Goal: Task Accomplishment & Management: Manage account settings

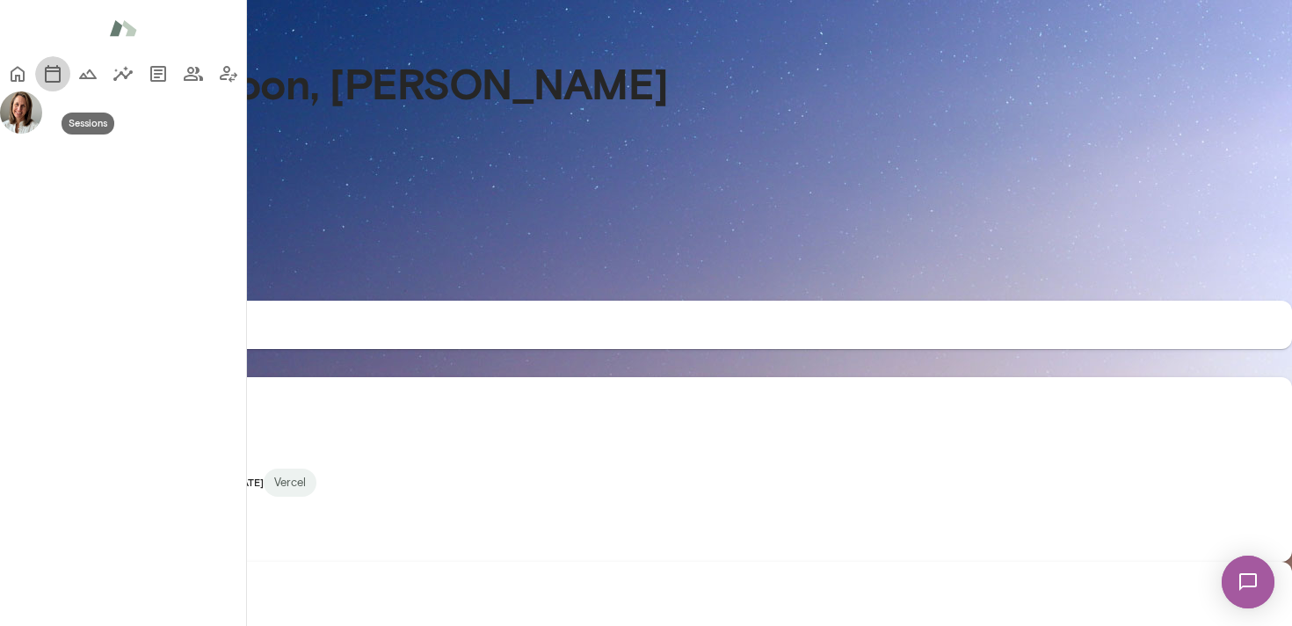
click at [42, 84] on icon "Sessions" at bounding box center [52, 73] width 21 height 21
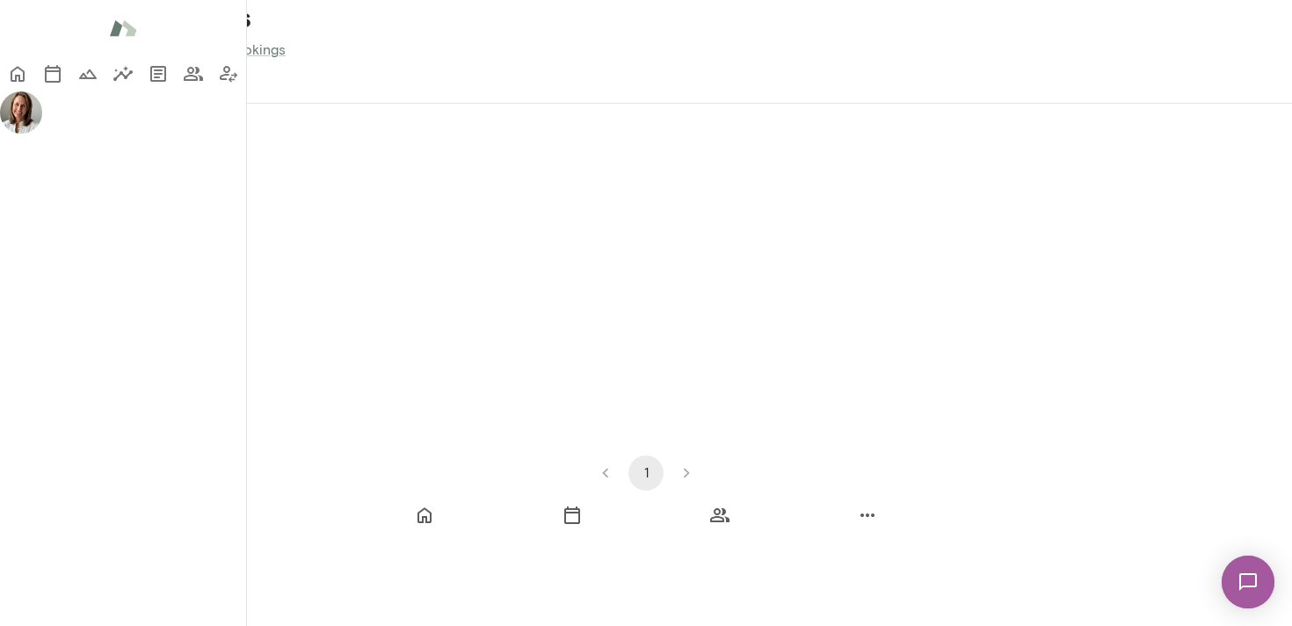
click at [165, 103] on button "Past" at bounding box center [125, 82] width 79 height 42
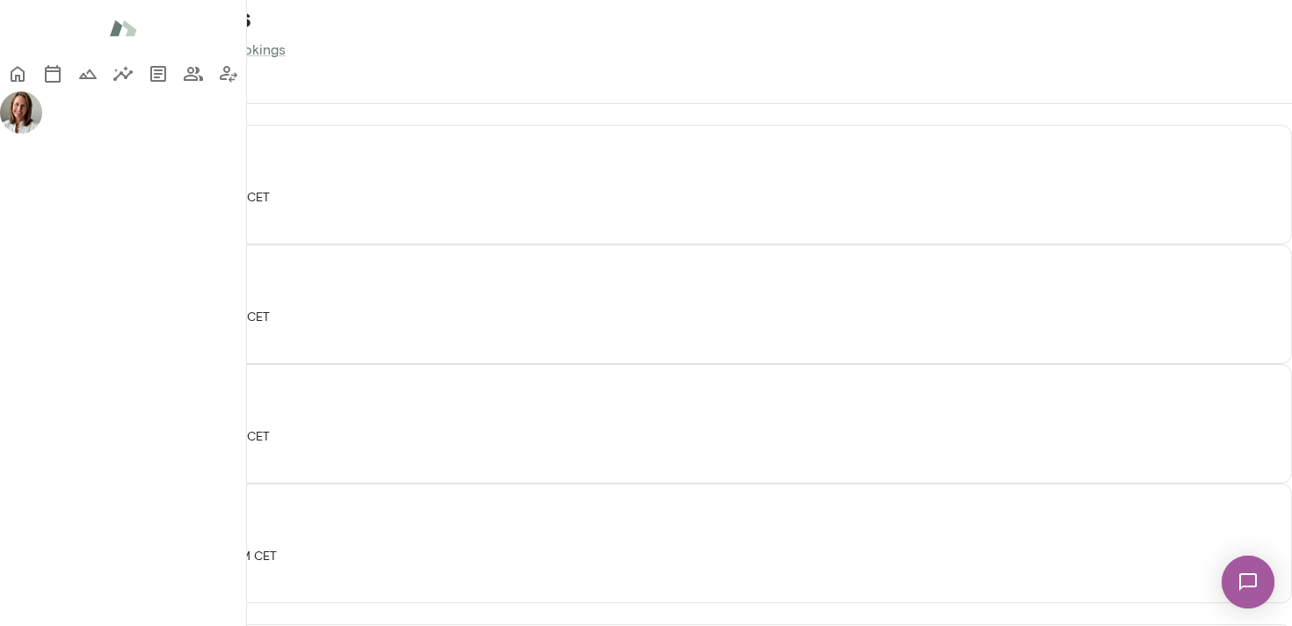
scroll to position [0, 0]
